Goal: Task Accomplishment & Management: Manage account settings

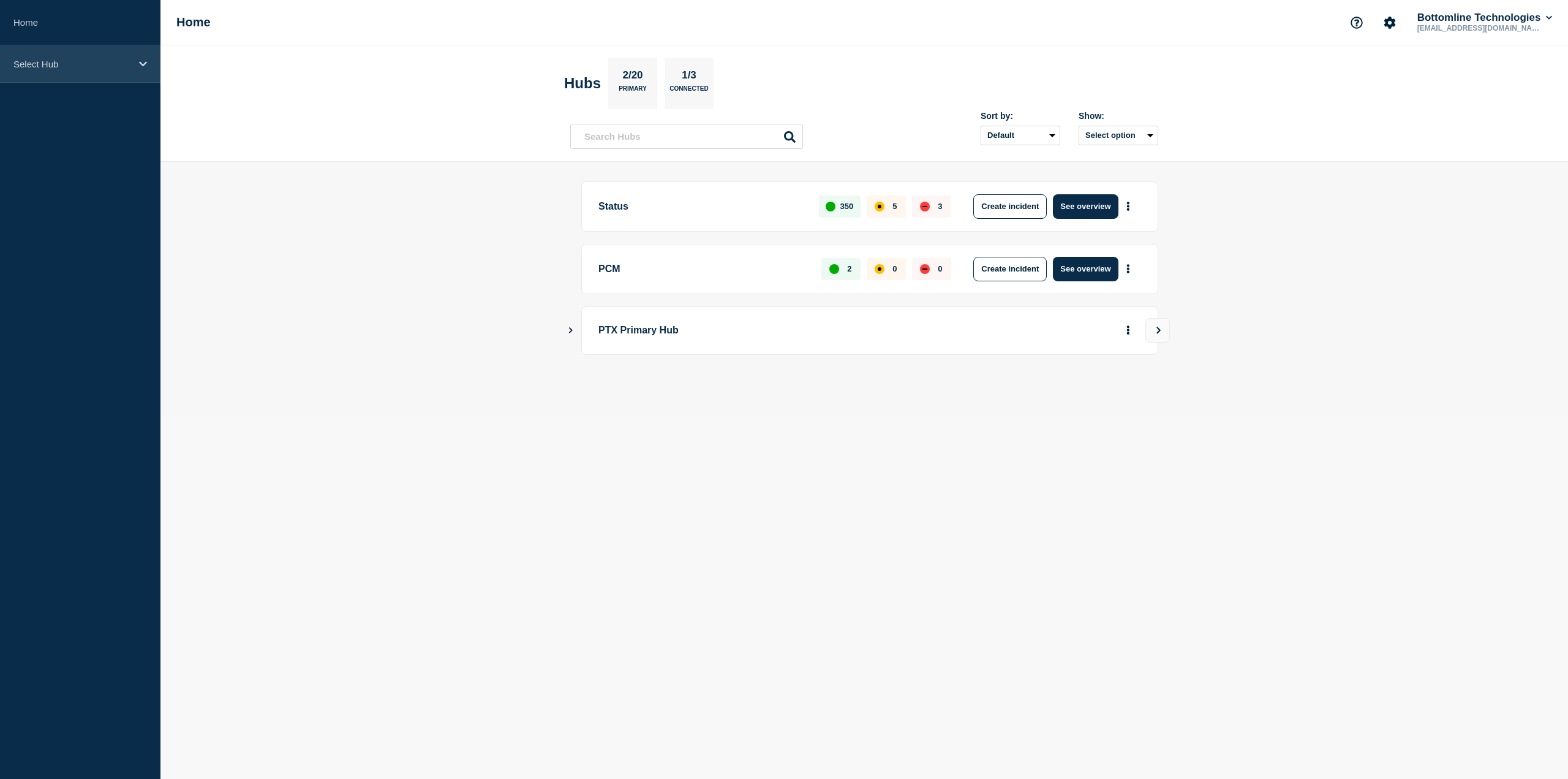
click at [71, 63] on p "Select Hub" at bounding box center [72, 64] width 117 height 11
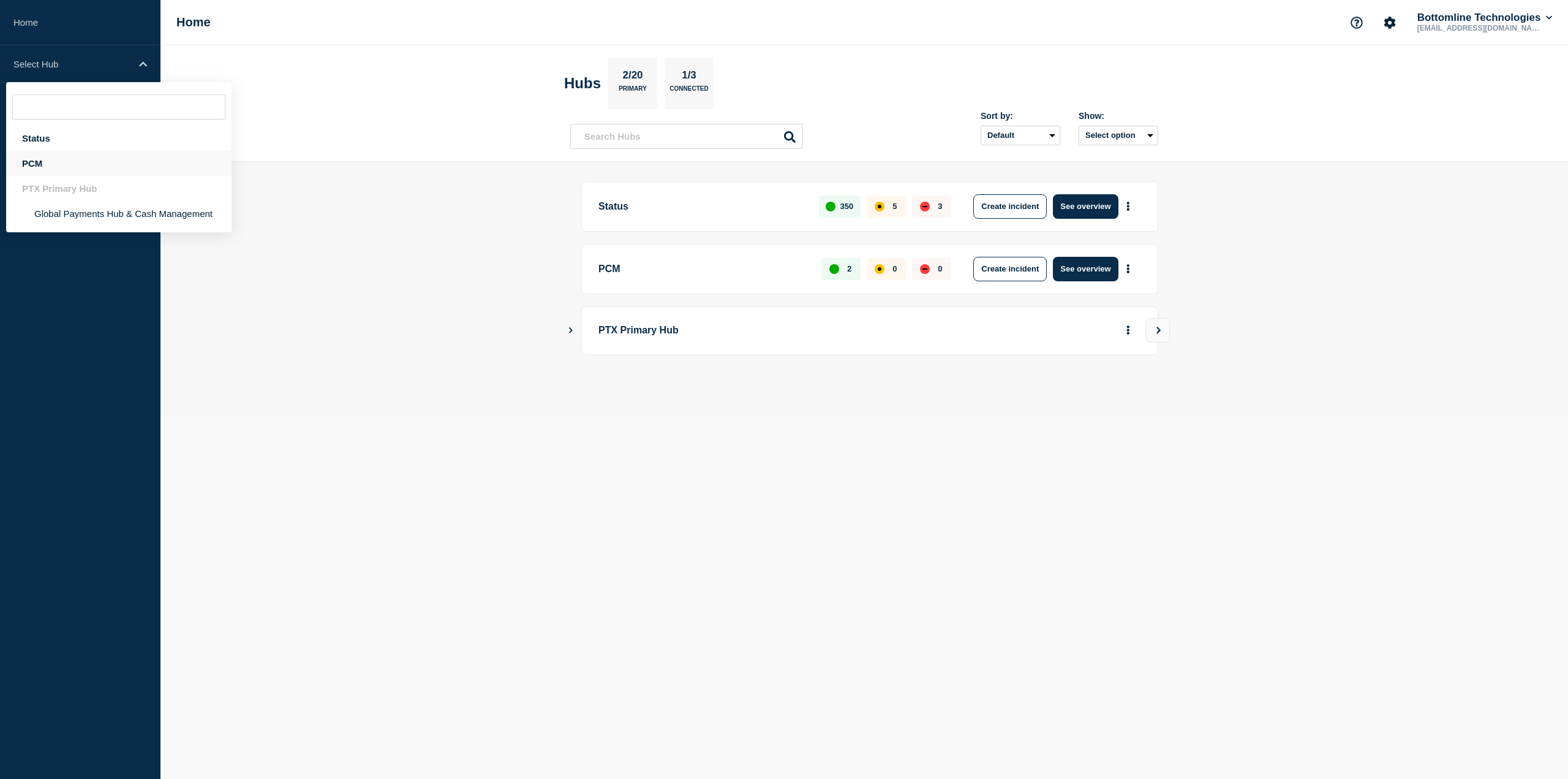
click at [93, 159] on div "PCM" at bounding box center [119, 163] width 225 height 25
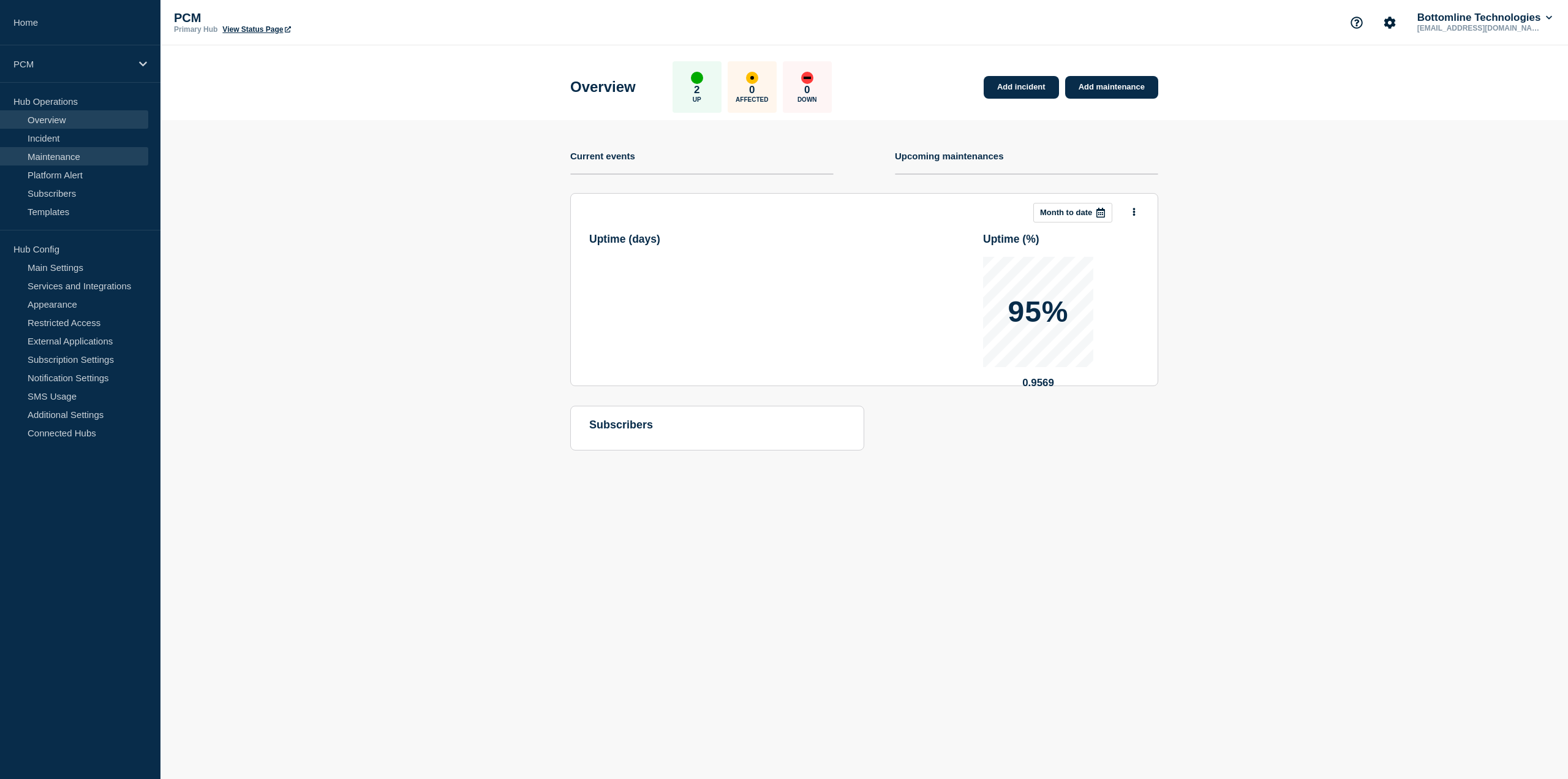
click at [137, 154] on link "Maintenance" at bounding box center [74, 156] width 148 height 18
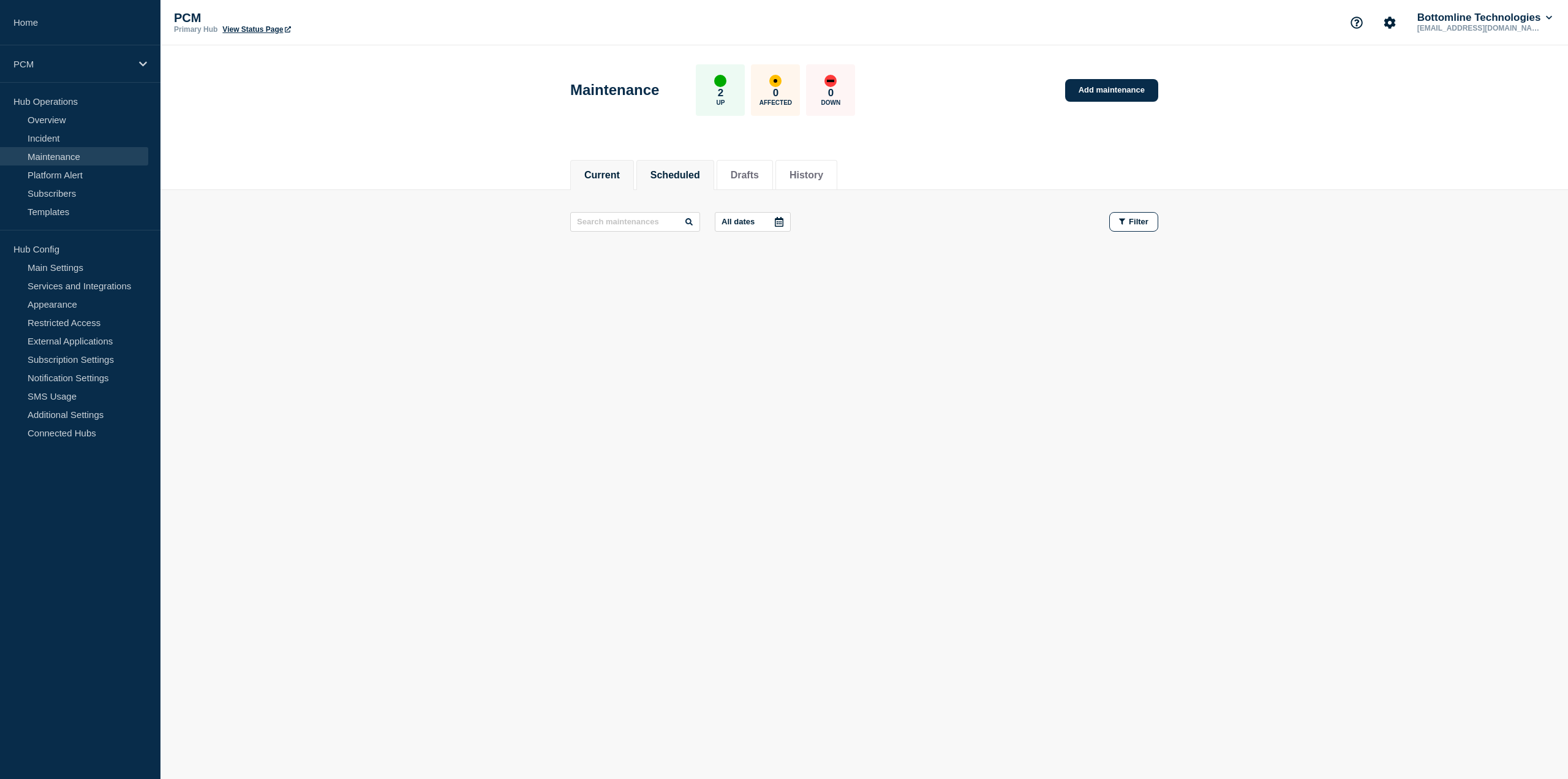
click at [699, 183] on li "Scheduled" at bounding box center [675, 175] width 77 height 30
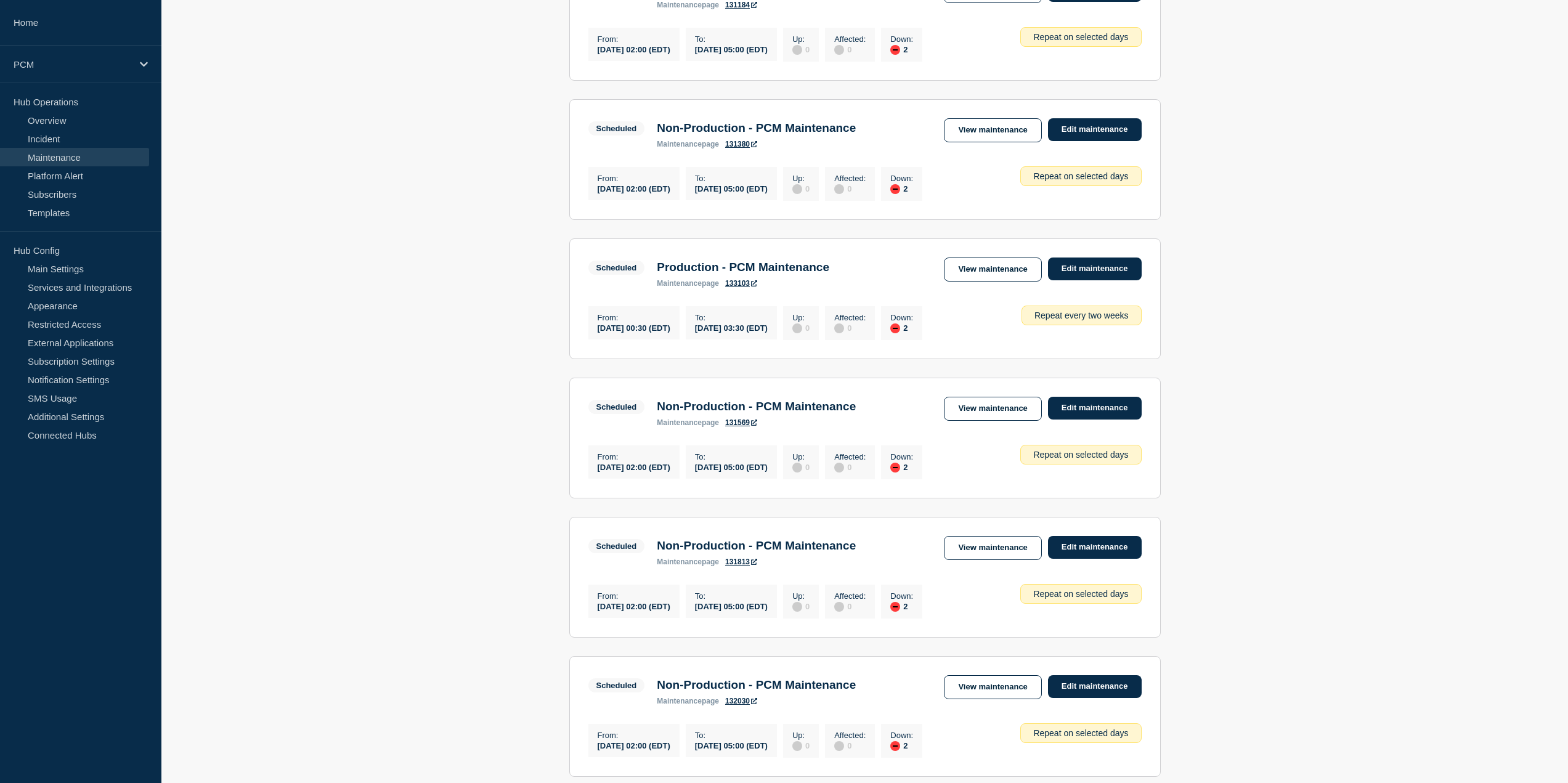
scroll to position [1062, 0]
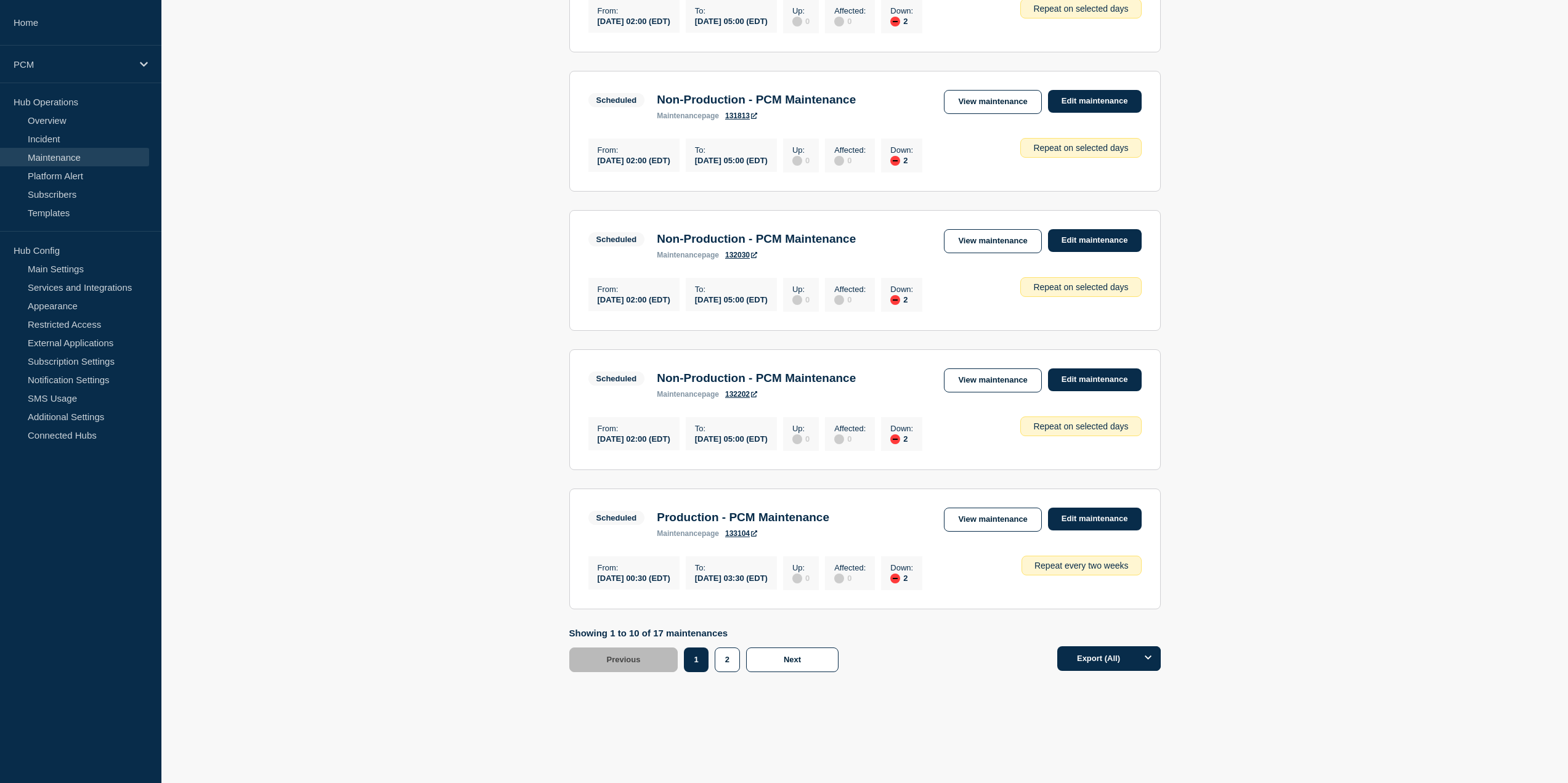
drag, startPoint x: 999, startPoint y: 274, endPoint x: 998, endPoint y: 335, distance: 61.0
click at [723, 671] on button "2" at bounding box center [727, 659] width 25 height 24
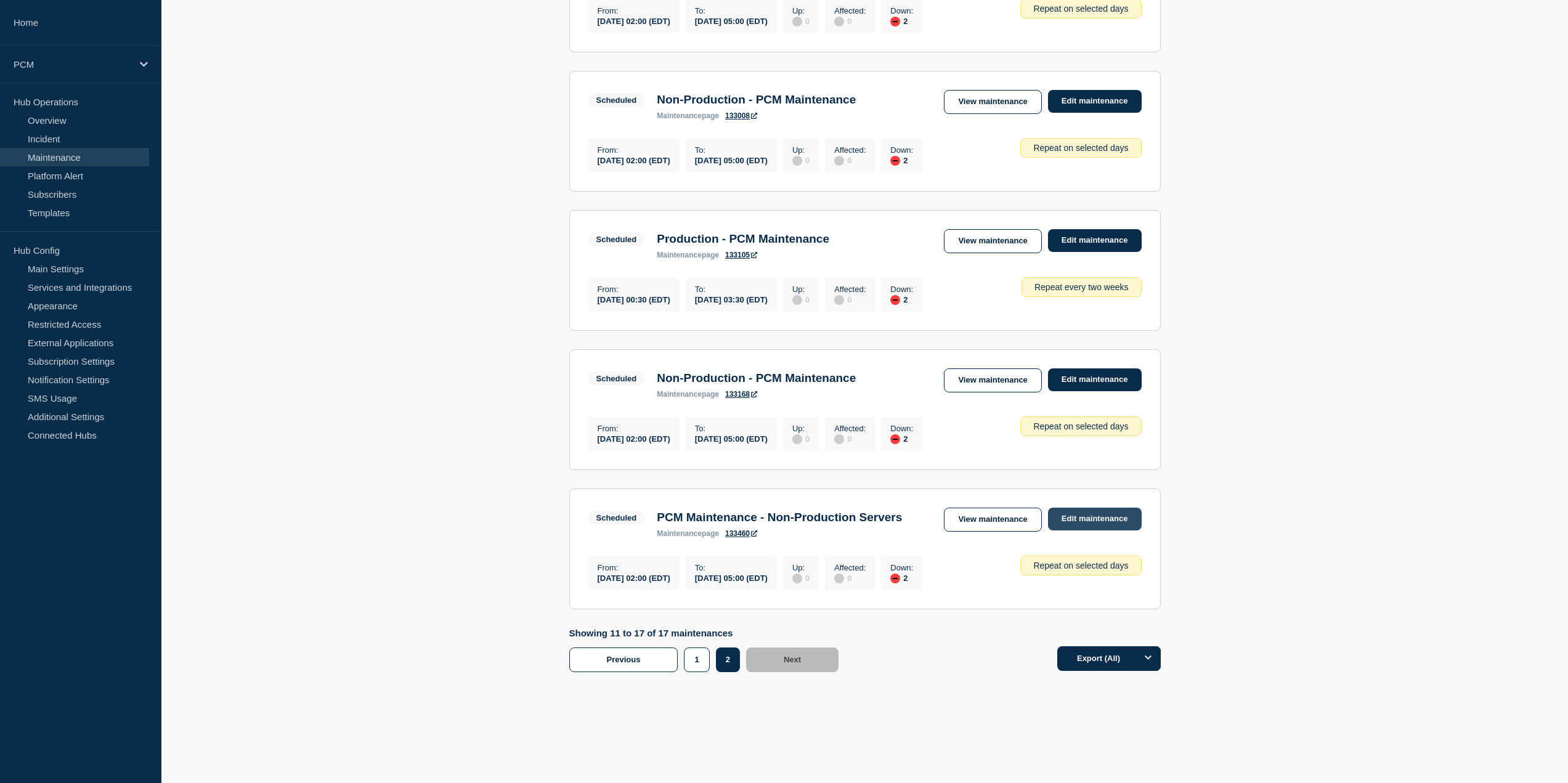
click at [1082, 507] on link "Edit maintenance" at bounding box center [1094, 519] width 94 height 23
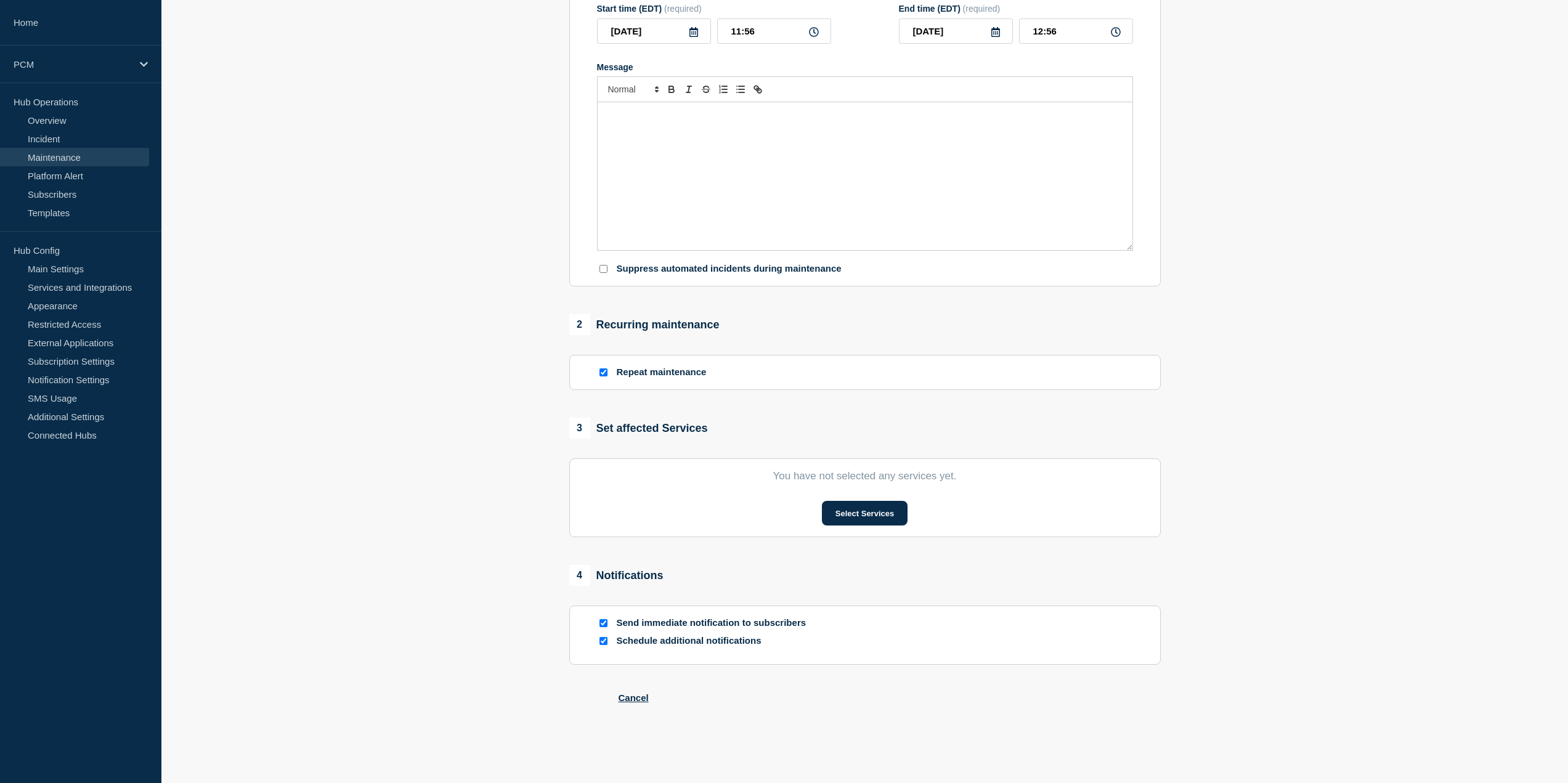
type input "PCM Maintenance - Non-Production Servers"
type input "[DATE]"
type input "02:00"
type input "[DATE]"
type input "05:00"
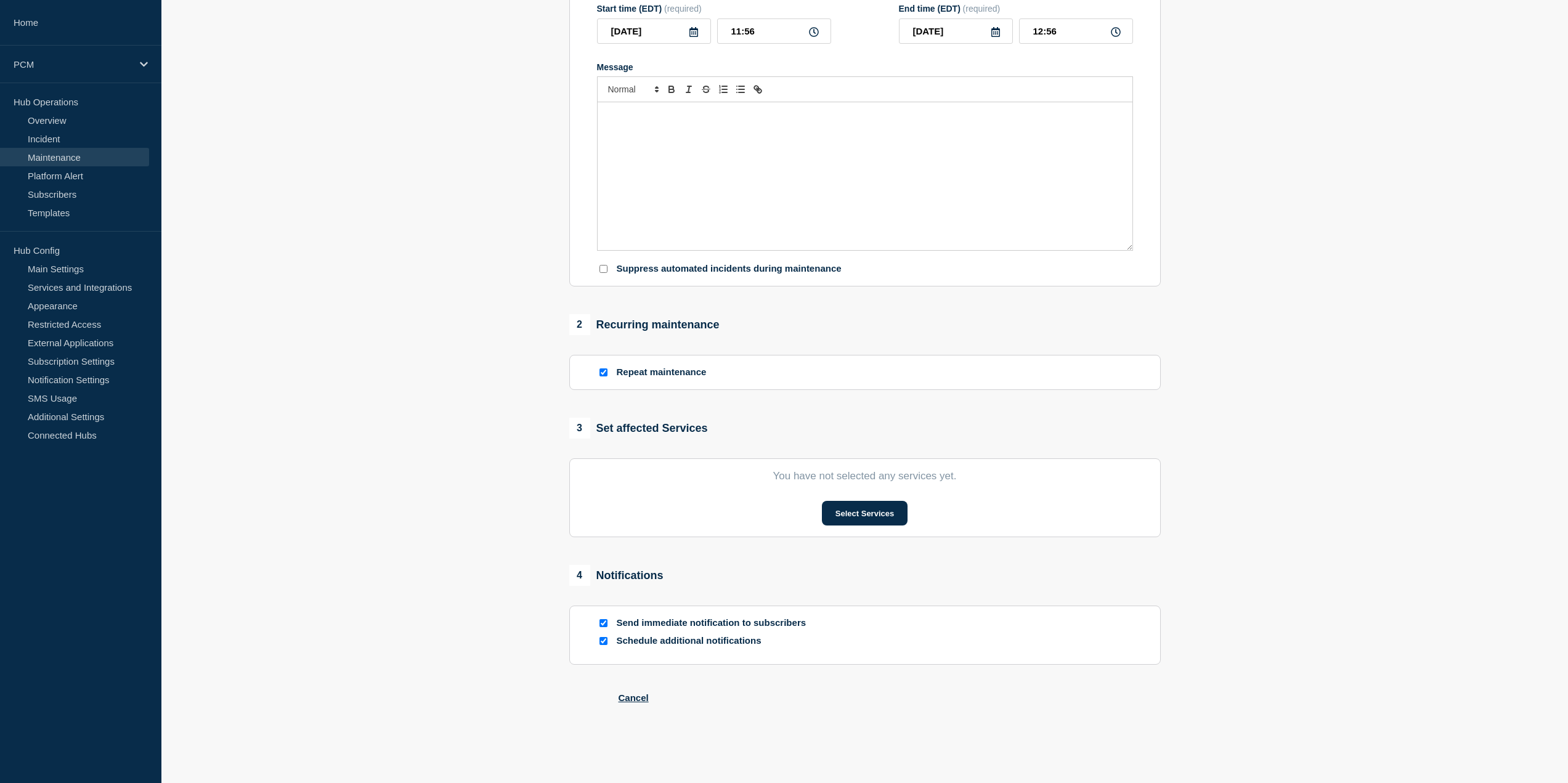
checkbox input "true"
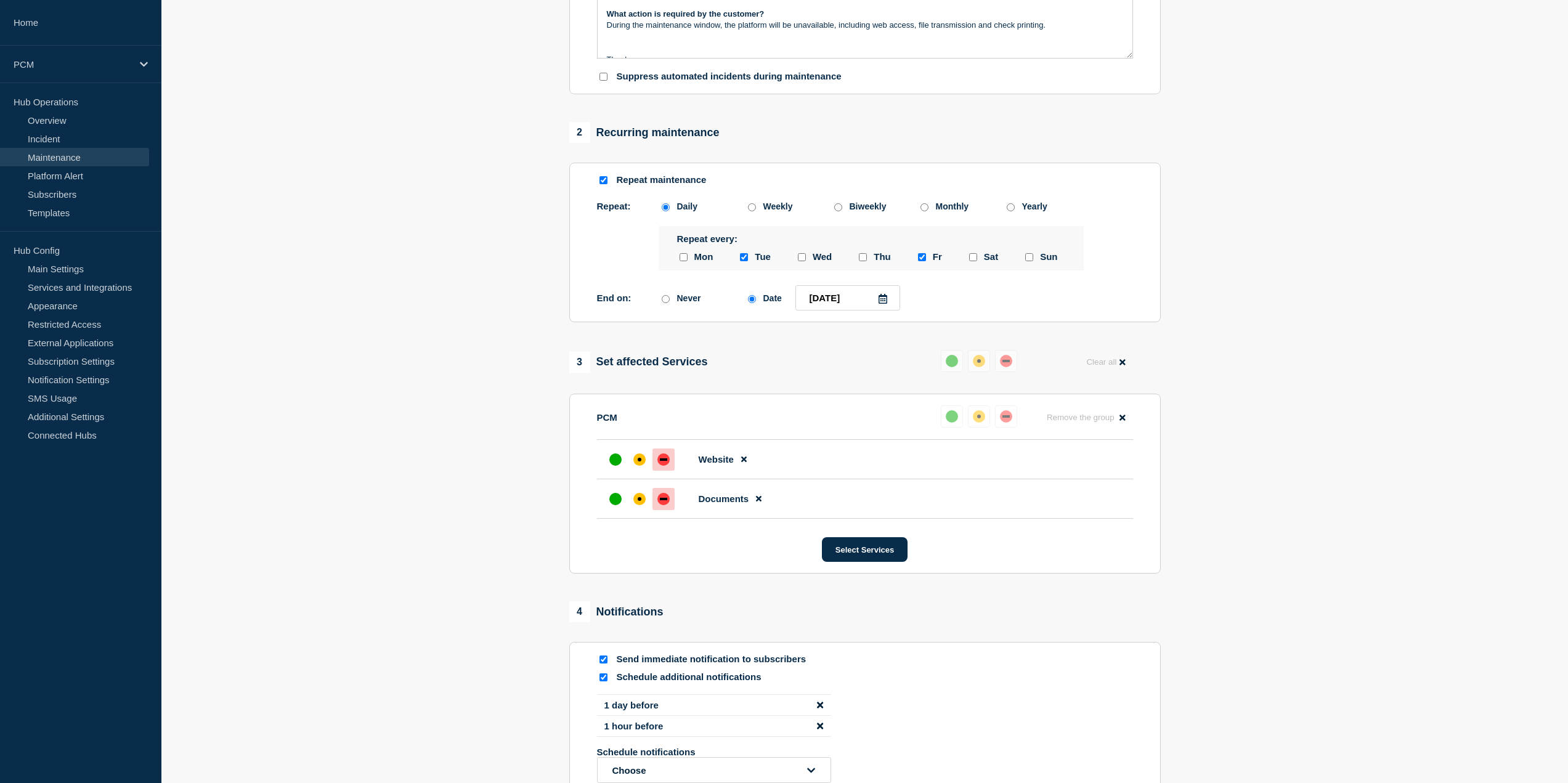
scroll to position [435, 0]
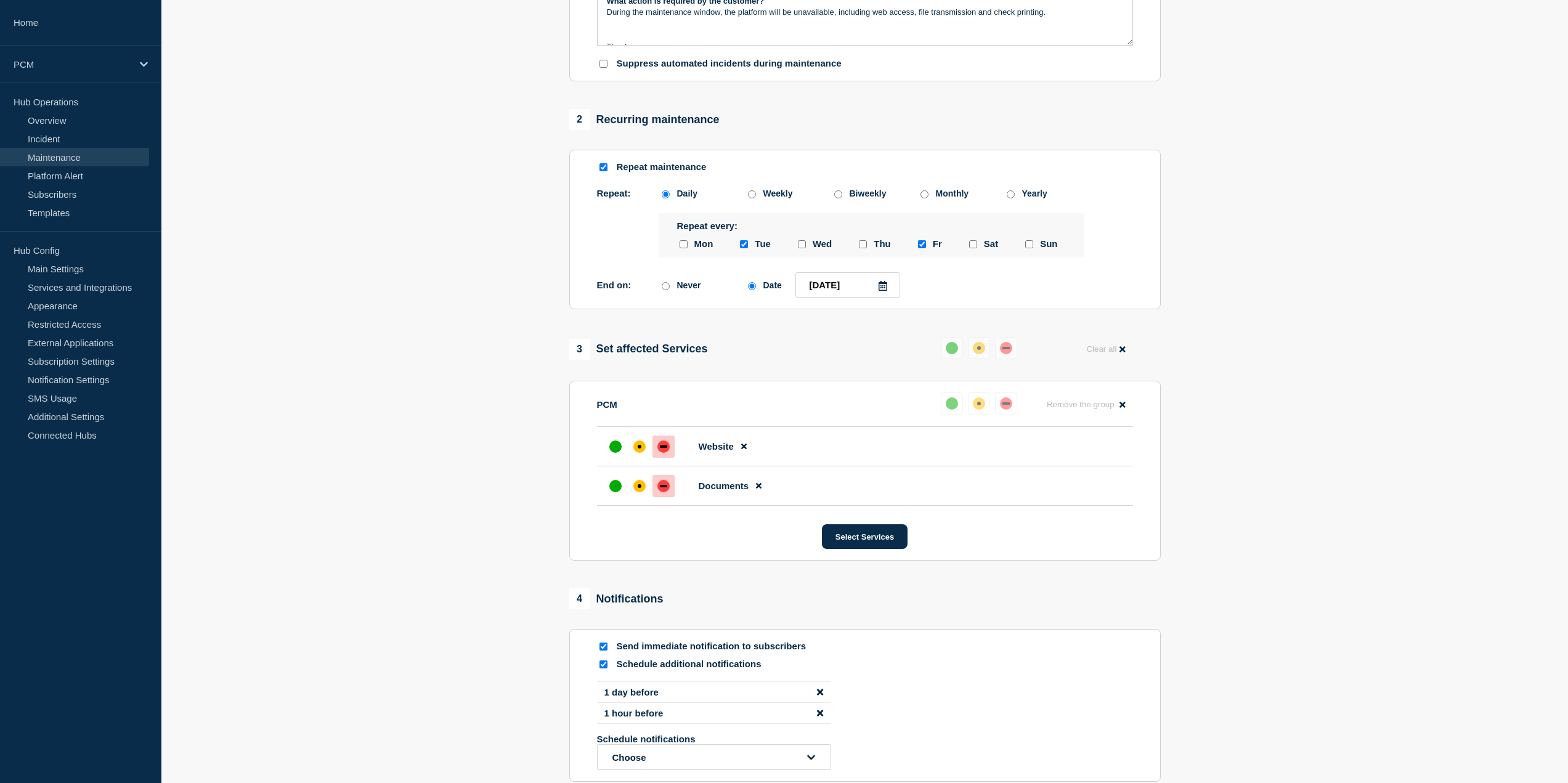
click at [606, 650] on input "Send immediate notification to subscribers" at bounding box center [603, 646] width 8 height 8
checkbox input "false"
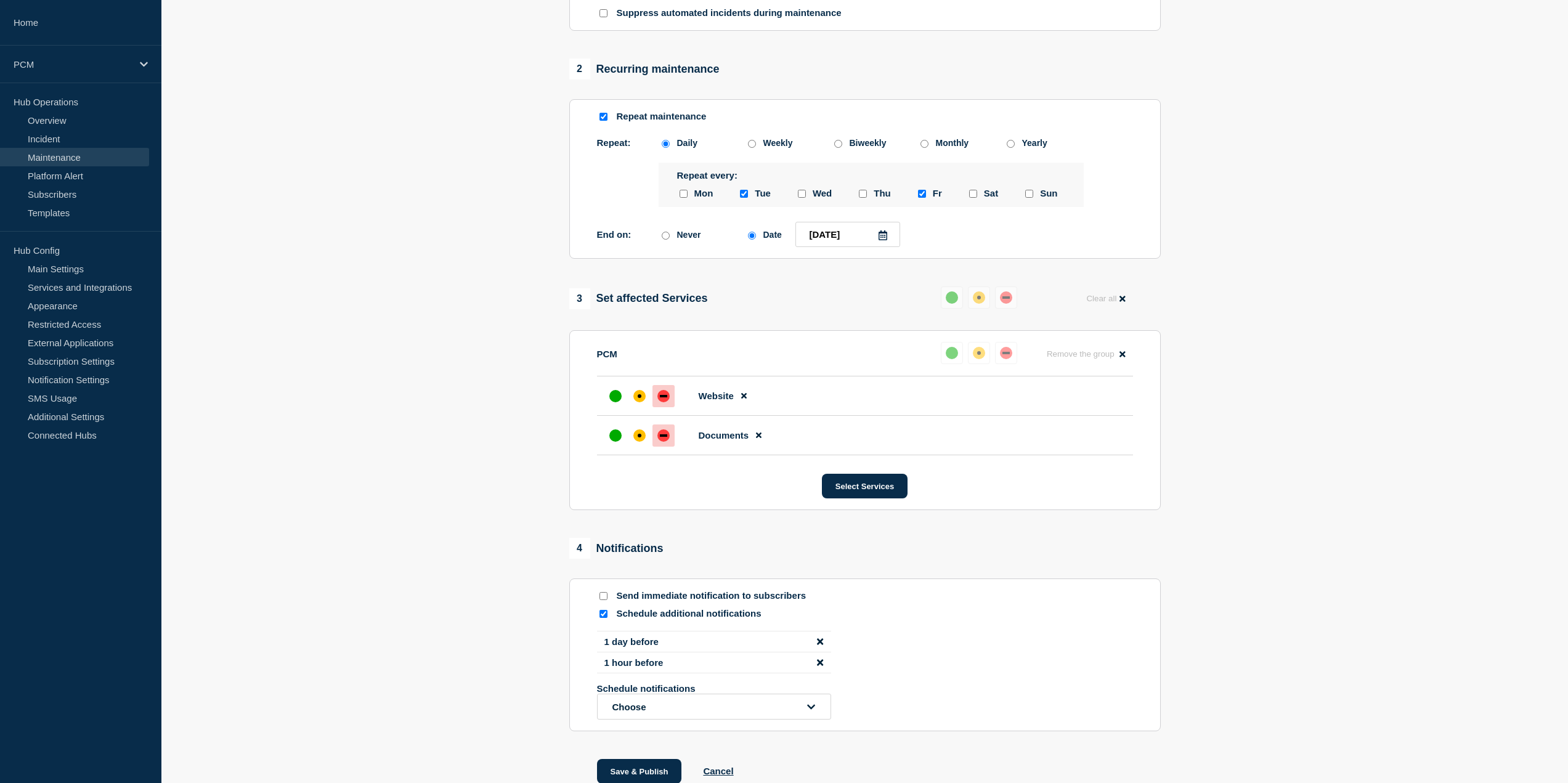
scroll to position [572, 0]
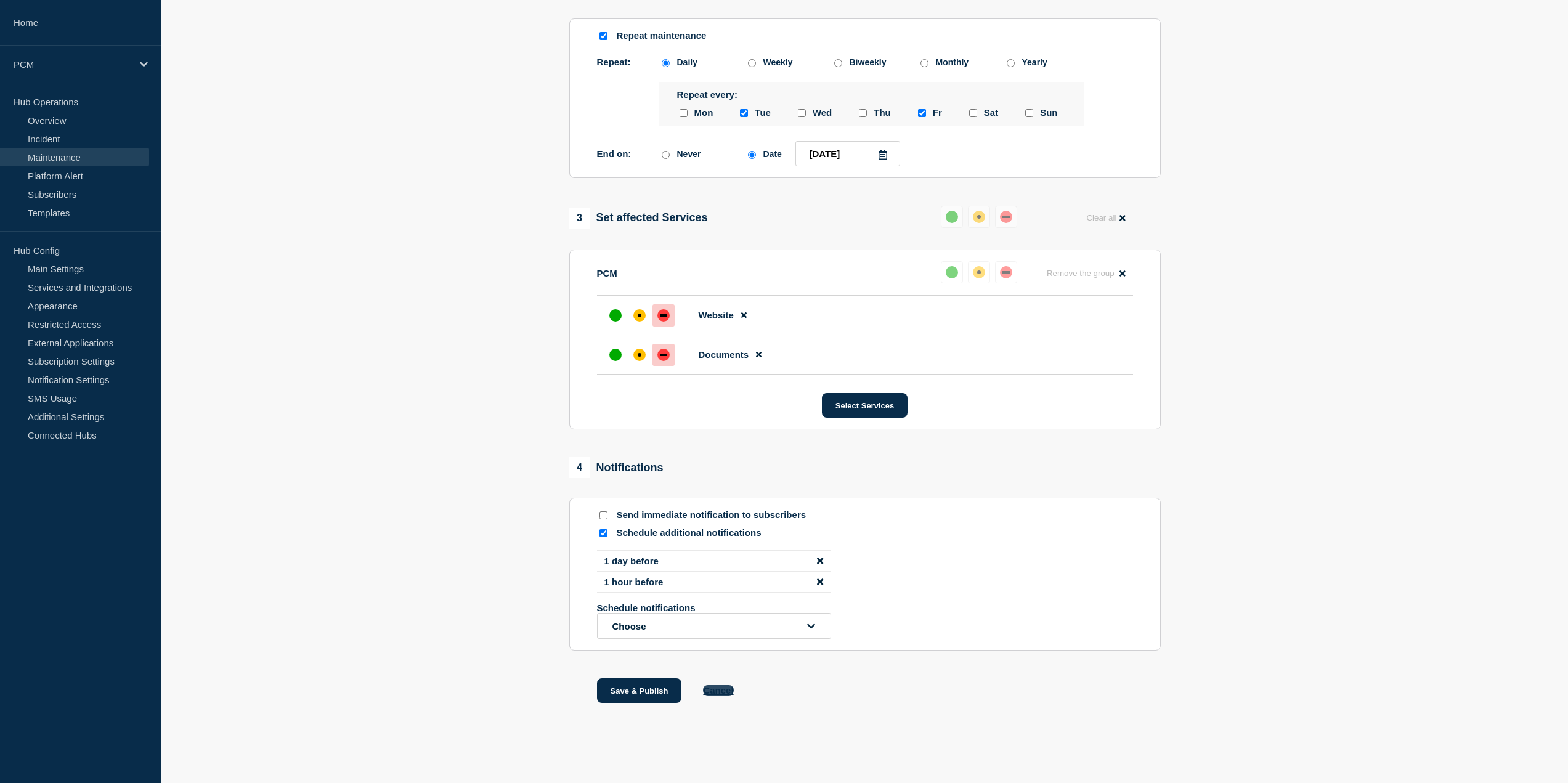
click at [712, 693] on button "Cancel" at bounding box center [718, 690] width 30 height 11
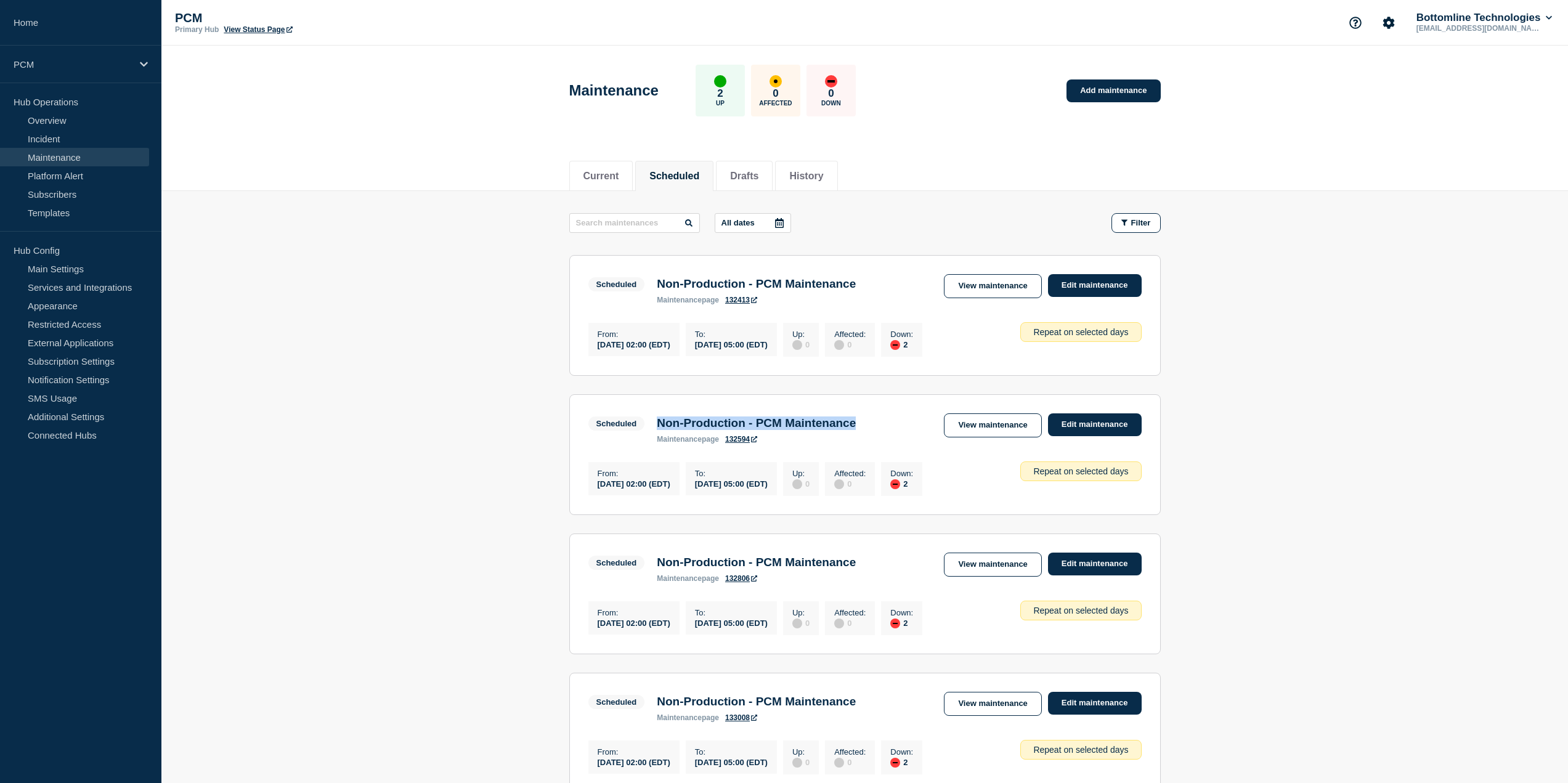
drag, startPoint x: 895, startPoint y: 431, endPoint x: 654, endPoint y: 435, distance: 241.0
click at [654, 435] on div "Scheduled Non-Production - PCM Maintenance maintenance page 132594 View mainten…" at bounding box center [865, 428] width 553 height 30
copy h3 "Non-Production - PCM Maintenance"
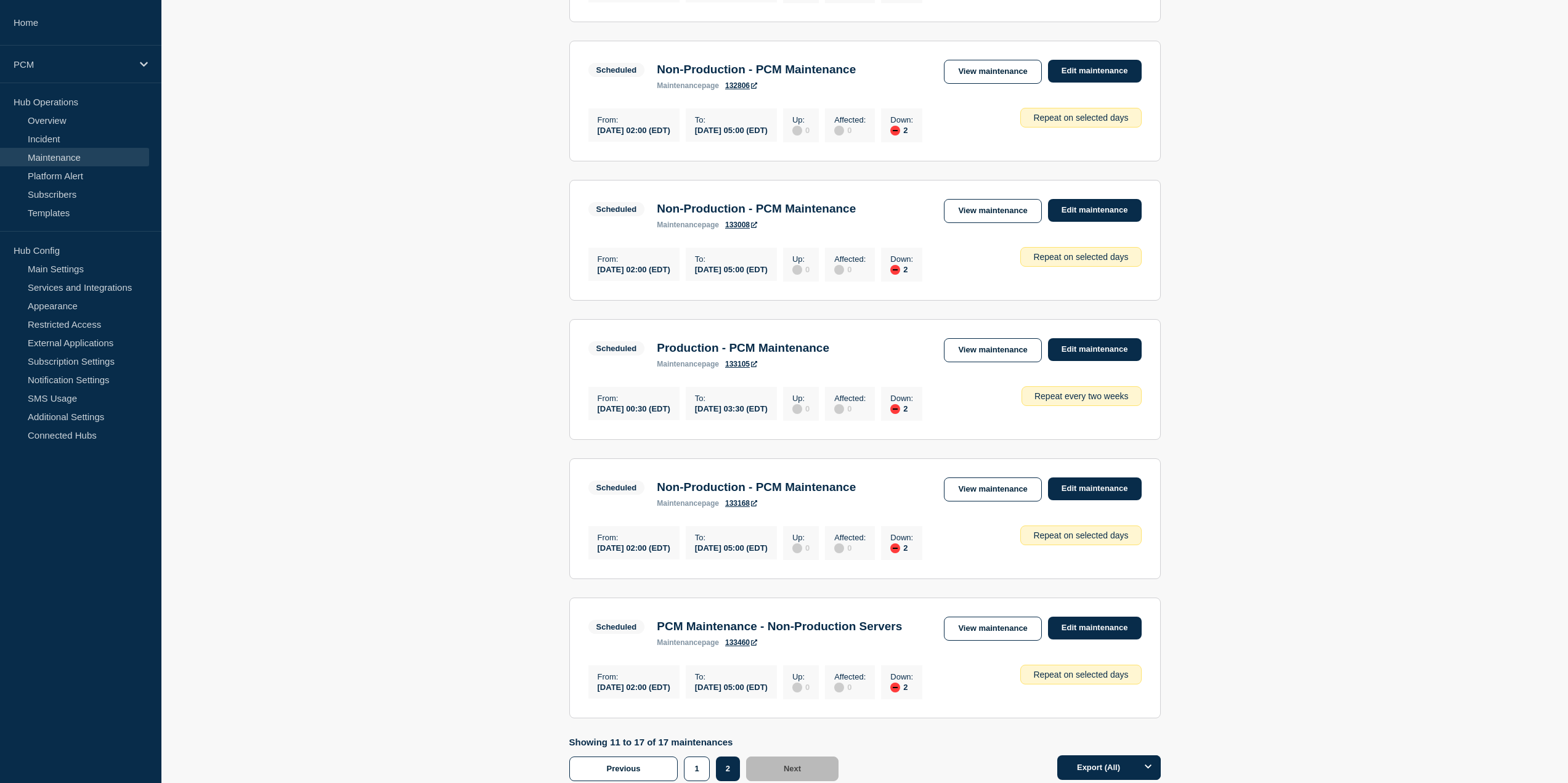
scroll to position [649, 0]
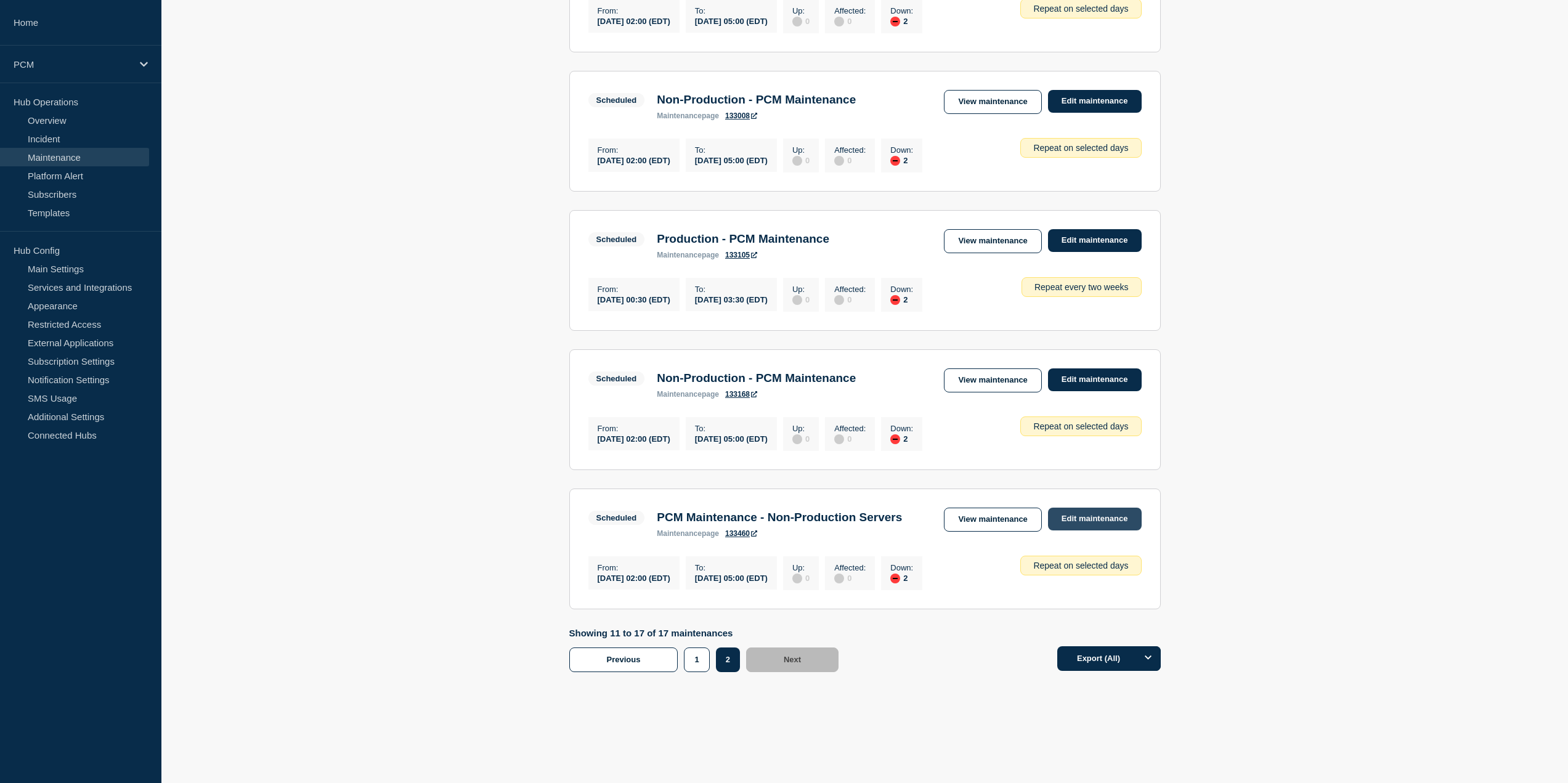
click at [1066, 507] on link "Edit maintenance" at bounding box center [1094, 519] width 94 height 23
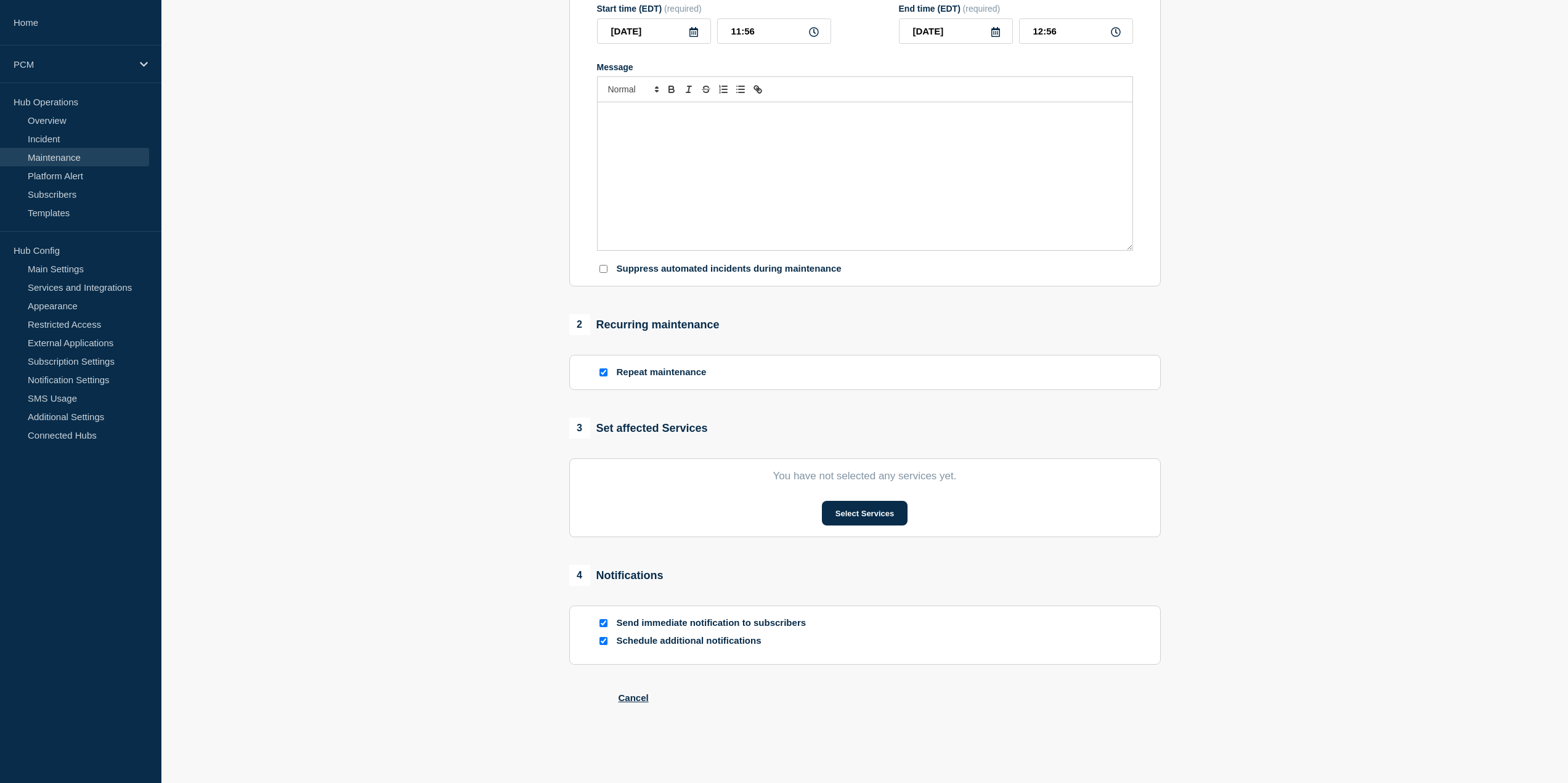
type input "PCM Maintenance - Non-Production Servers"
type input "[DATE]"
type input "02:00"
type input "[DATE]"
type input "05:00"
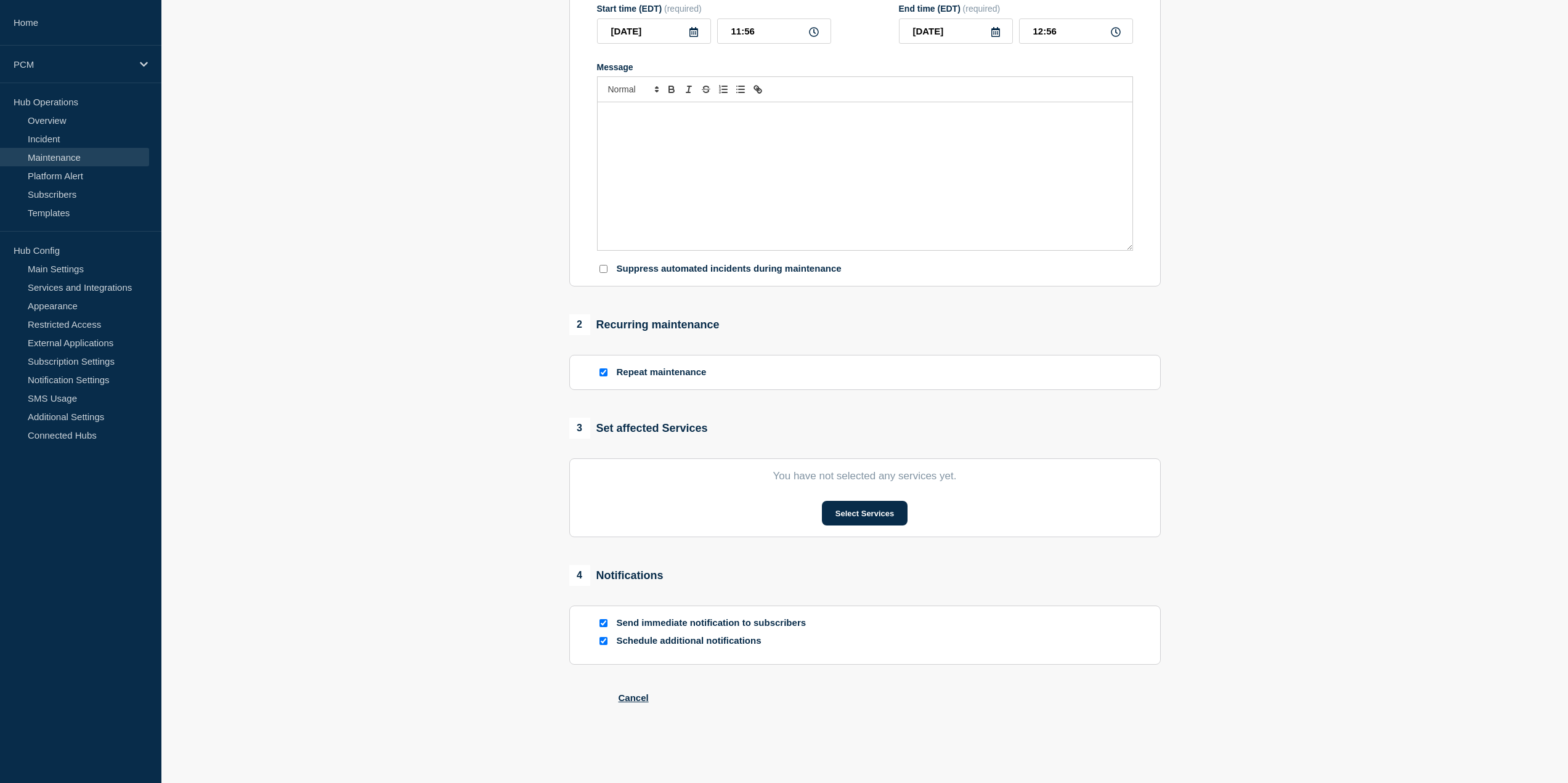
checkbox input "true"
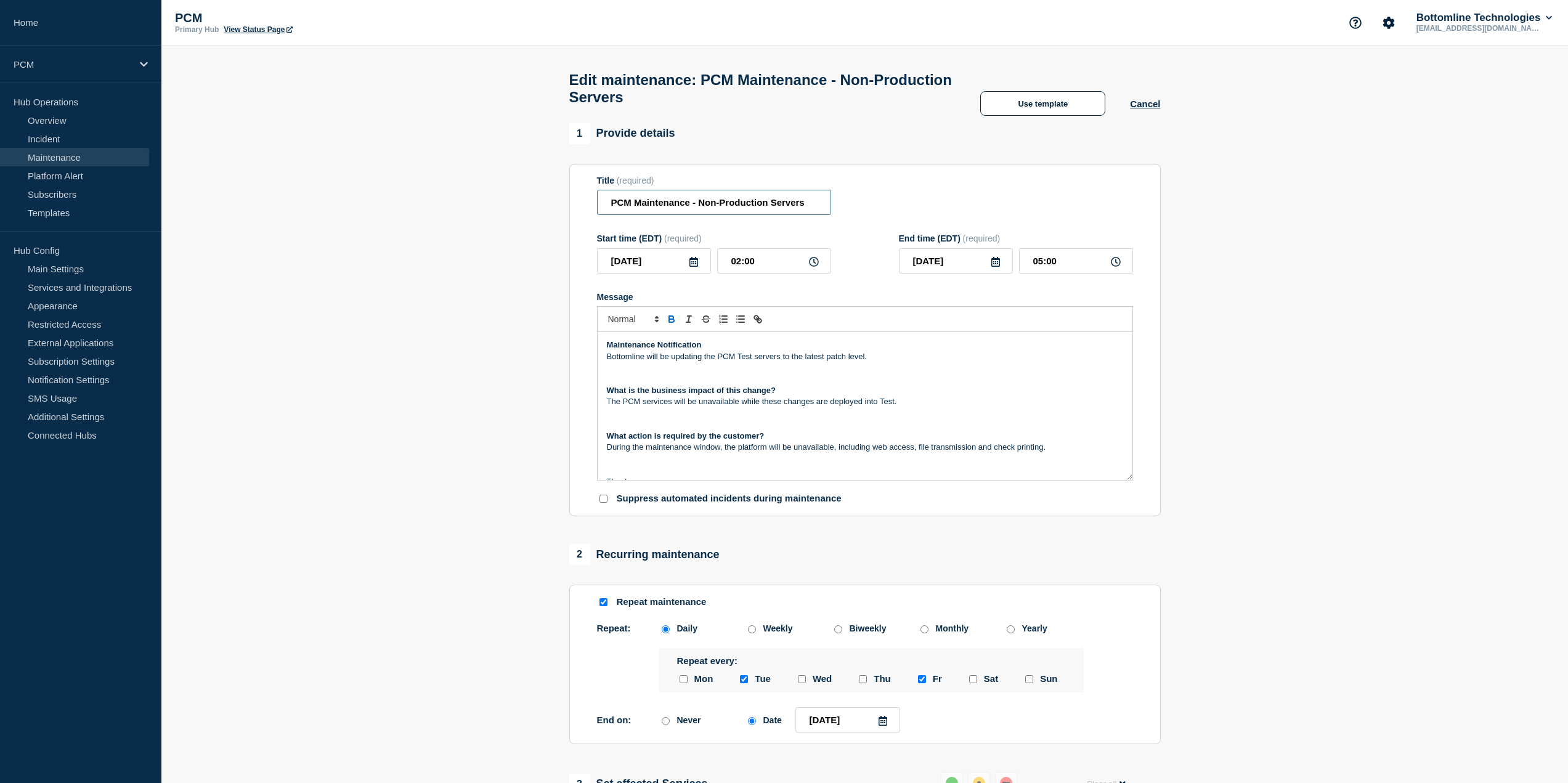
click at [727, 215] on input "PCM Maintenance - Non-Production Servers" at bounding box center [714, 201] width 234 height 25
paste input "Non-Production - PCM Maintenance"
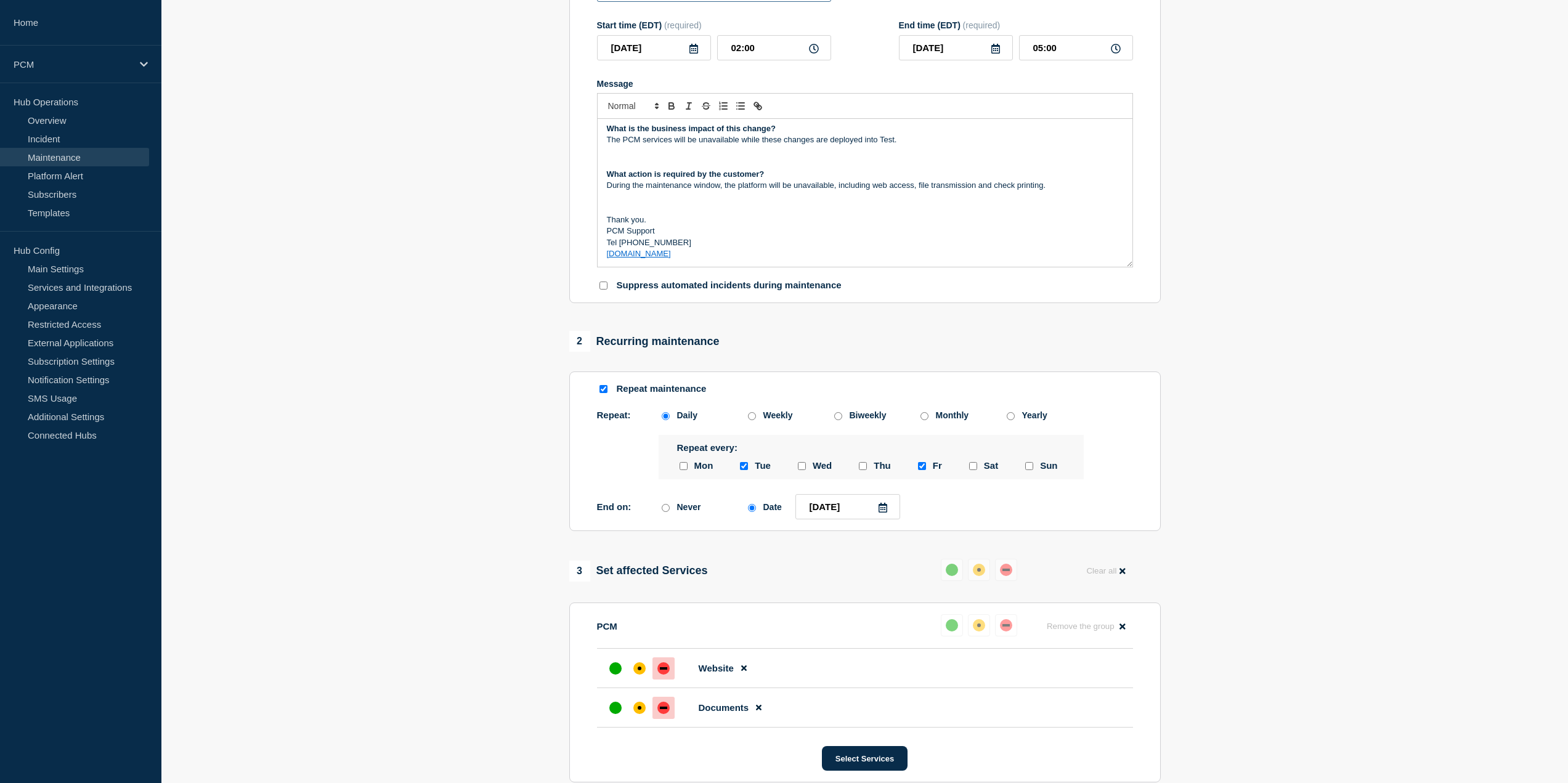
scroll to position [431, 0]
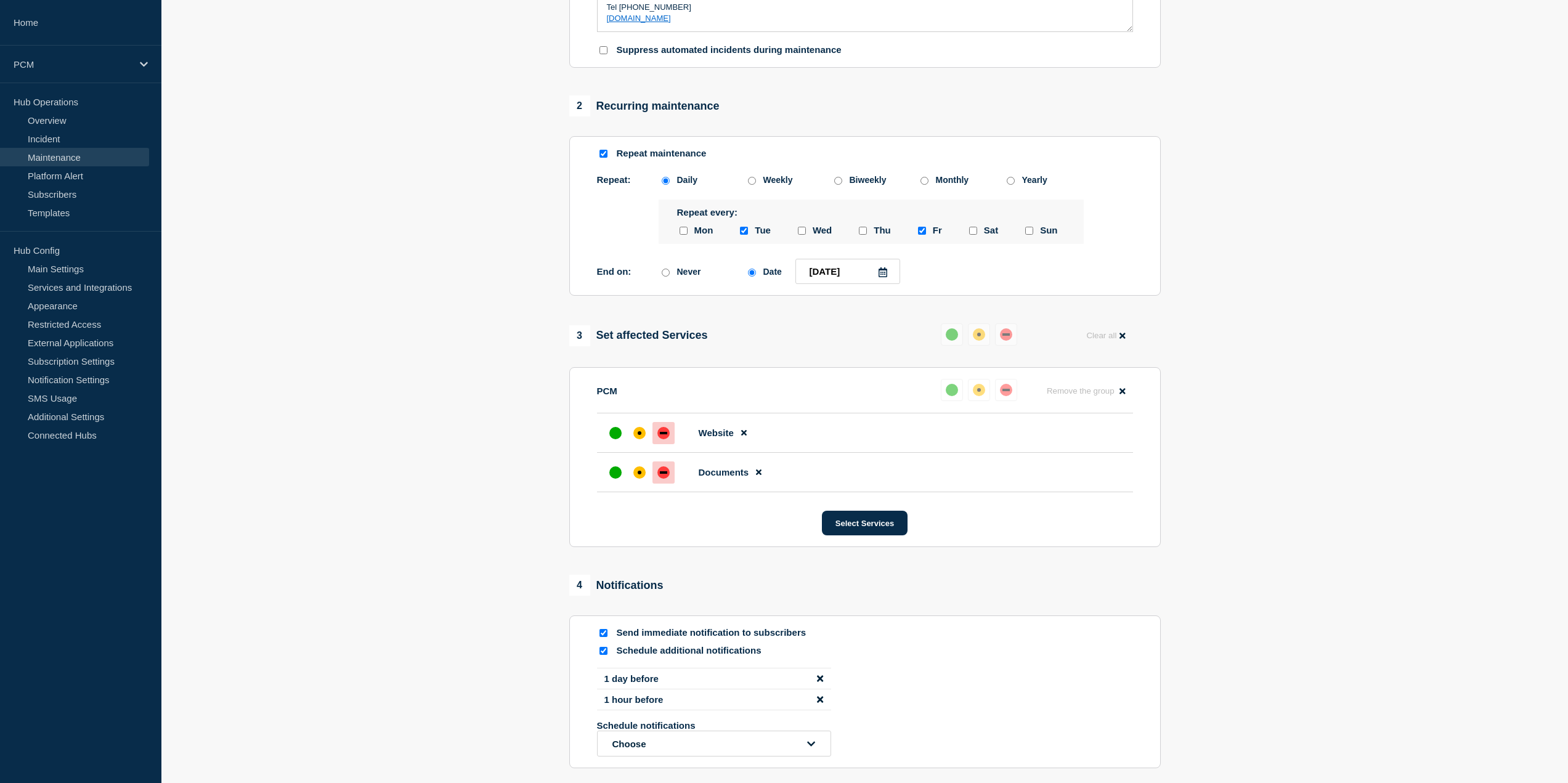
type input "Non-Production - PCM Maintenance"
click at [607, 639] on div at bounding box center [602, 632] width 12 height 11
click at [602, 637] on input "Send immediate notification to subscribers" at bounding box center [603, 632] width 8 height 8
checkbox input "false"
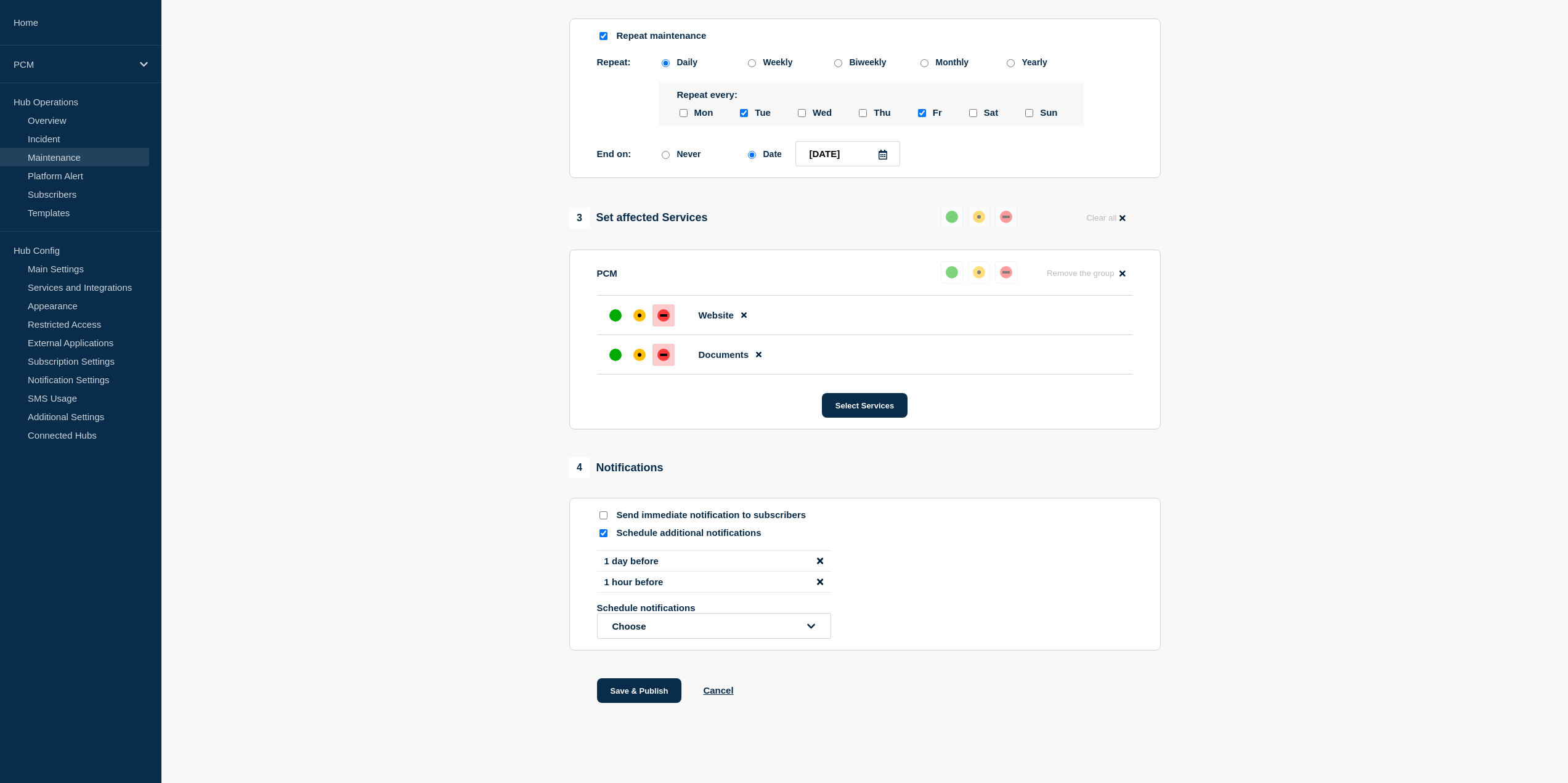
scroll to position [572, 0]
click at [670, 686] on button "Save & Publish" at bounding box center [639, 690] width 85 height 24
